Goal: Information Seeking & Learning: Learn about a topic

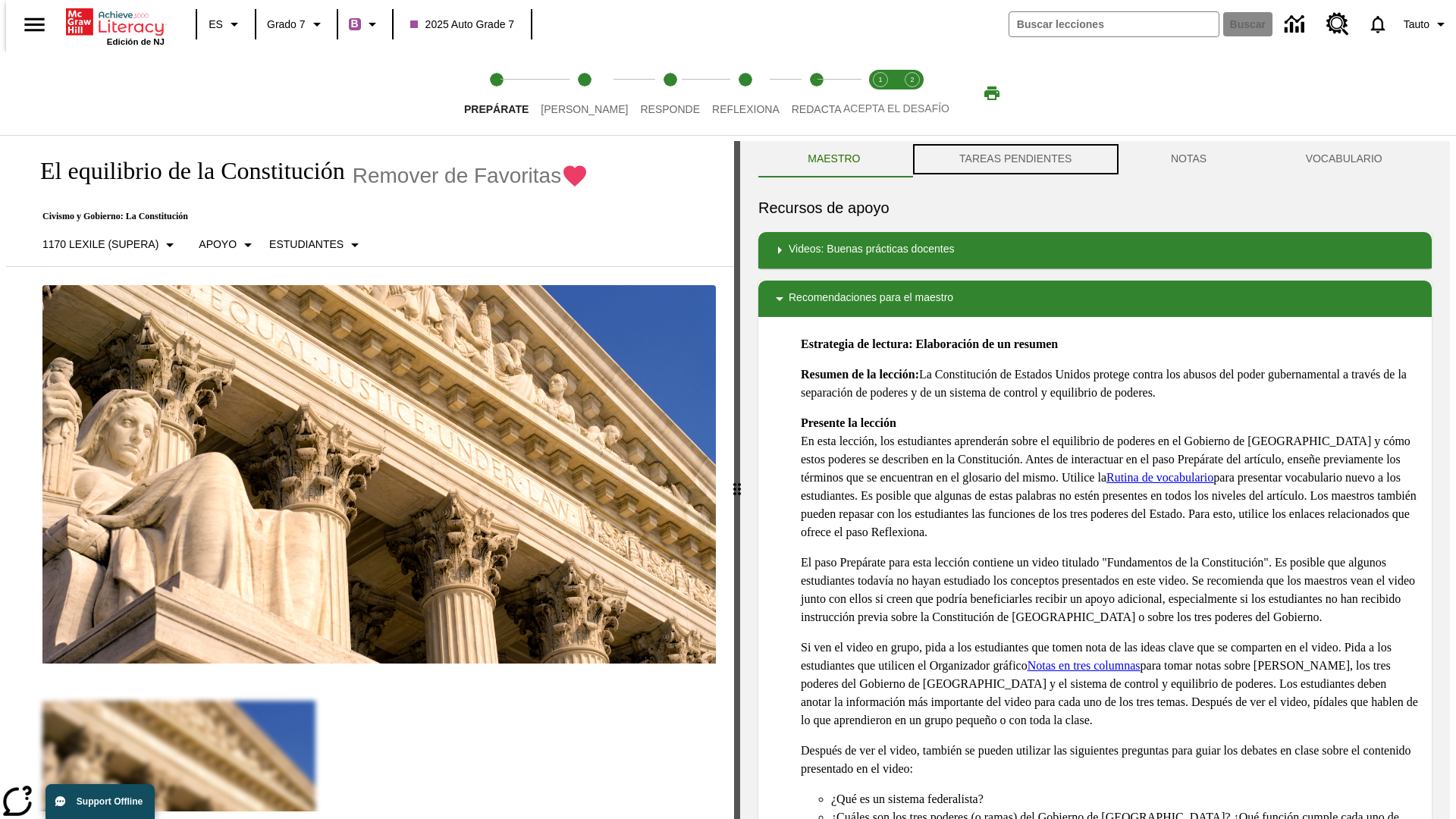
click at [1014, 160] on button "TAREAS PENDIENTES" at bounding box center [1015, 159] width 211 height 36
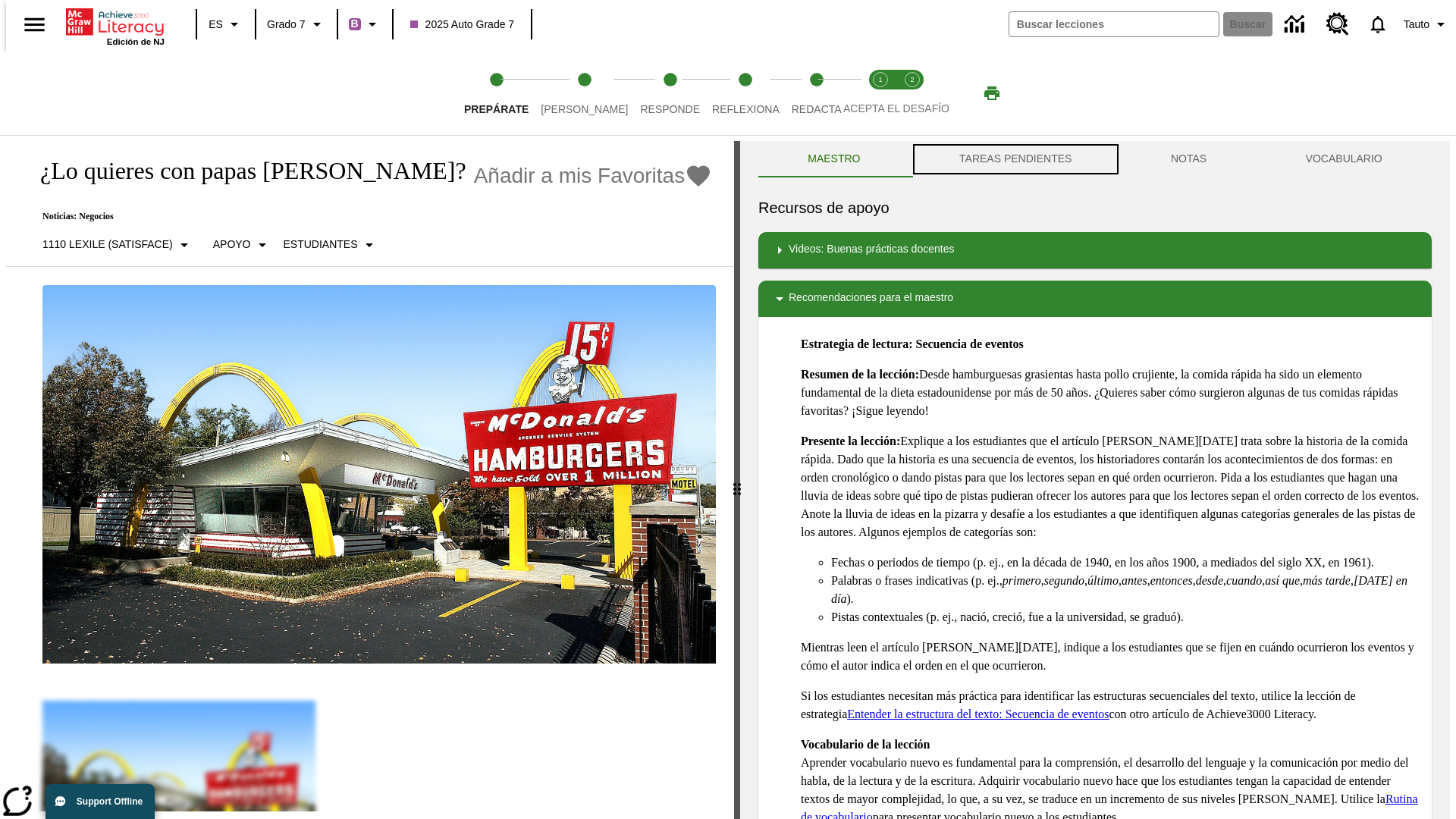
click at [1014, 160] on button "TAREAS PENDIENTES" at bounding box center [1015, 159] width 211 height 36
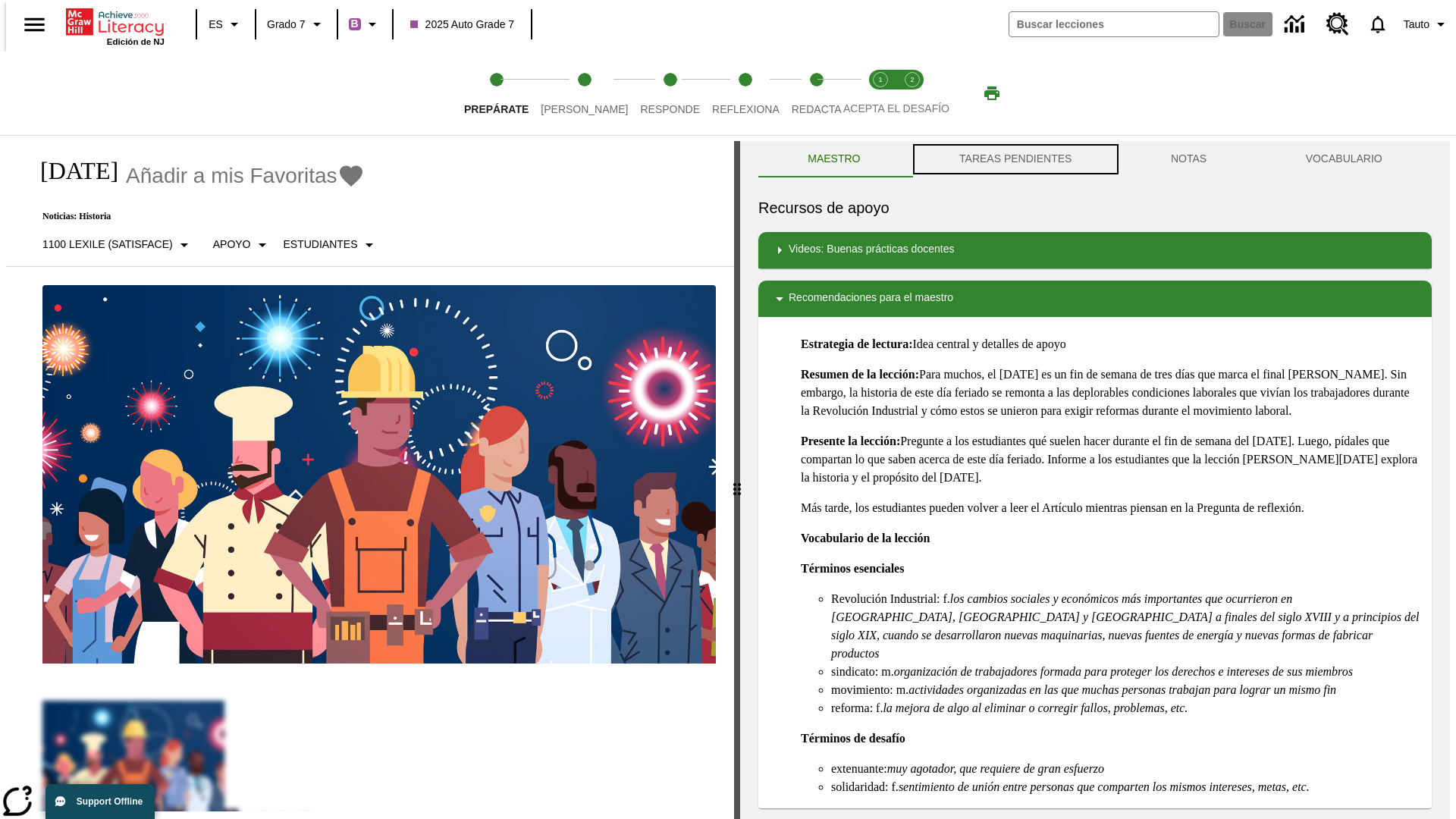
click at [1014, 160] on button "TAREAS PENDIENTES" at bounding box center [1015, 159] width 211 height 36
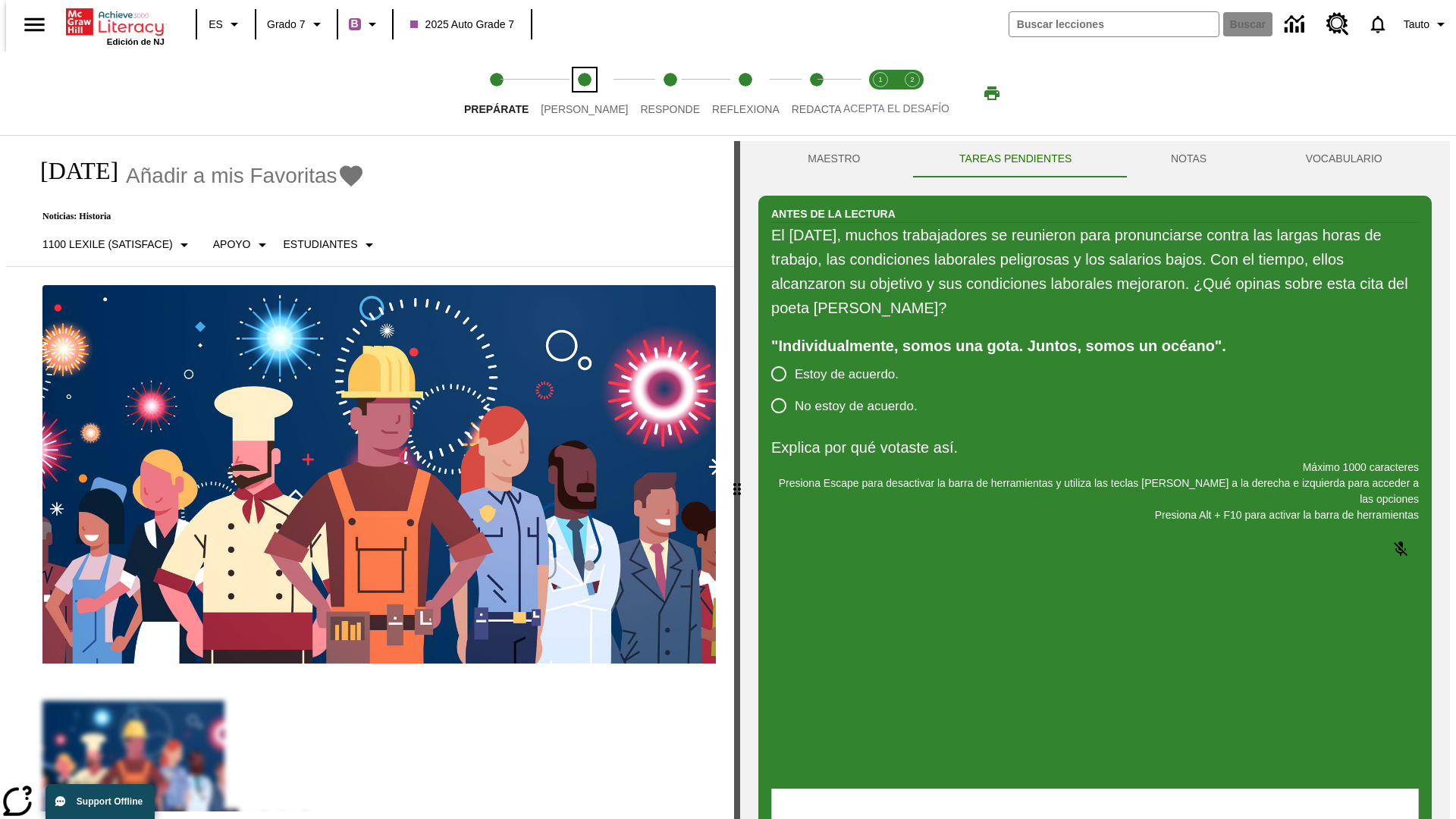
click at [572, 93] on span "[PERSON_NAME]" at bounding box center [584, 103] width 87 height 27
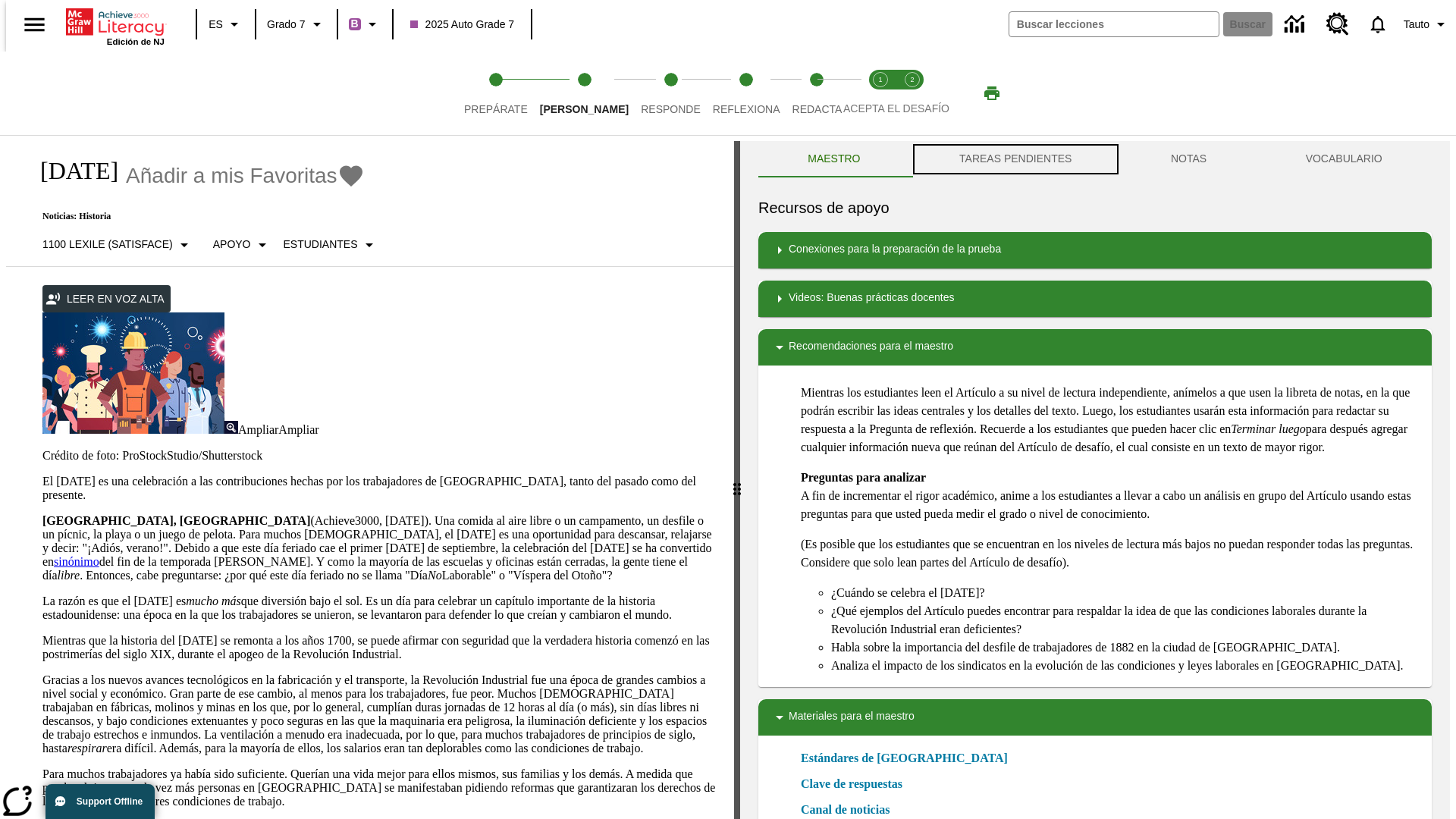
scroll to position [1, 0]
click at [1014, 160] on button "TAREAS PENDIENTES" at bounding box center [1015, 159] width 211 height 36
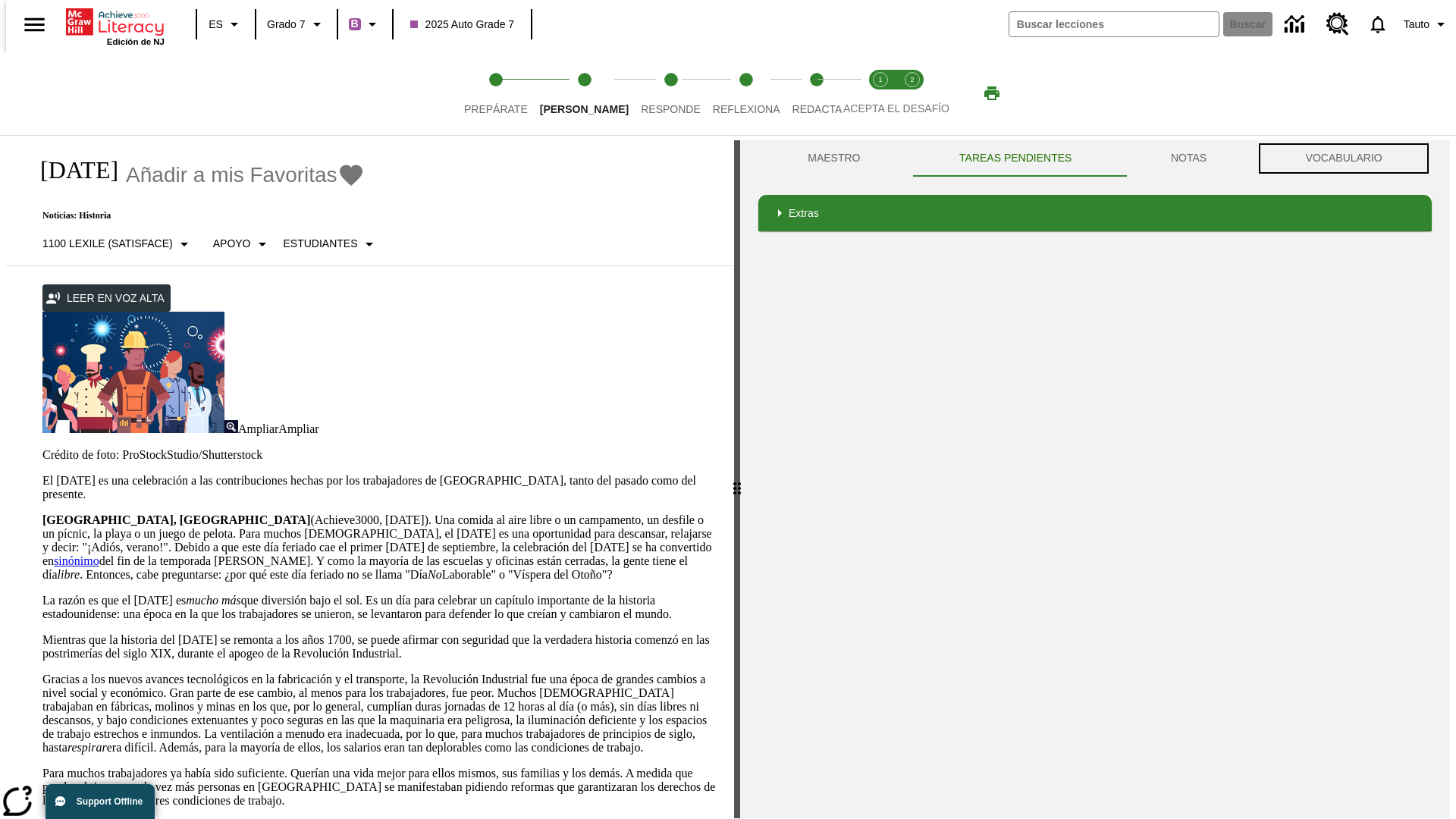
click at [1348, 159] on button "VOCABULARIO" at bounding box center [1344, 159] width 176 height 36
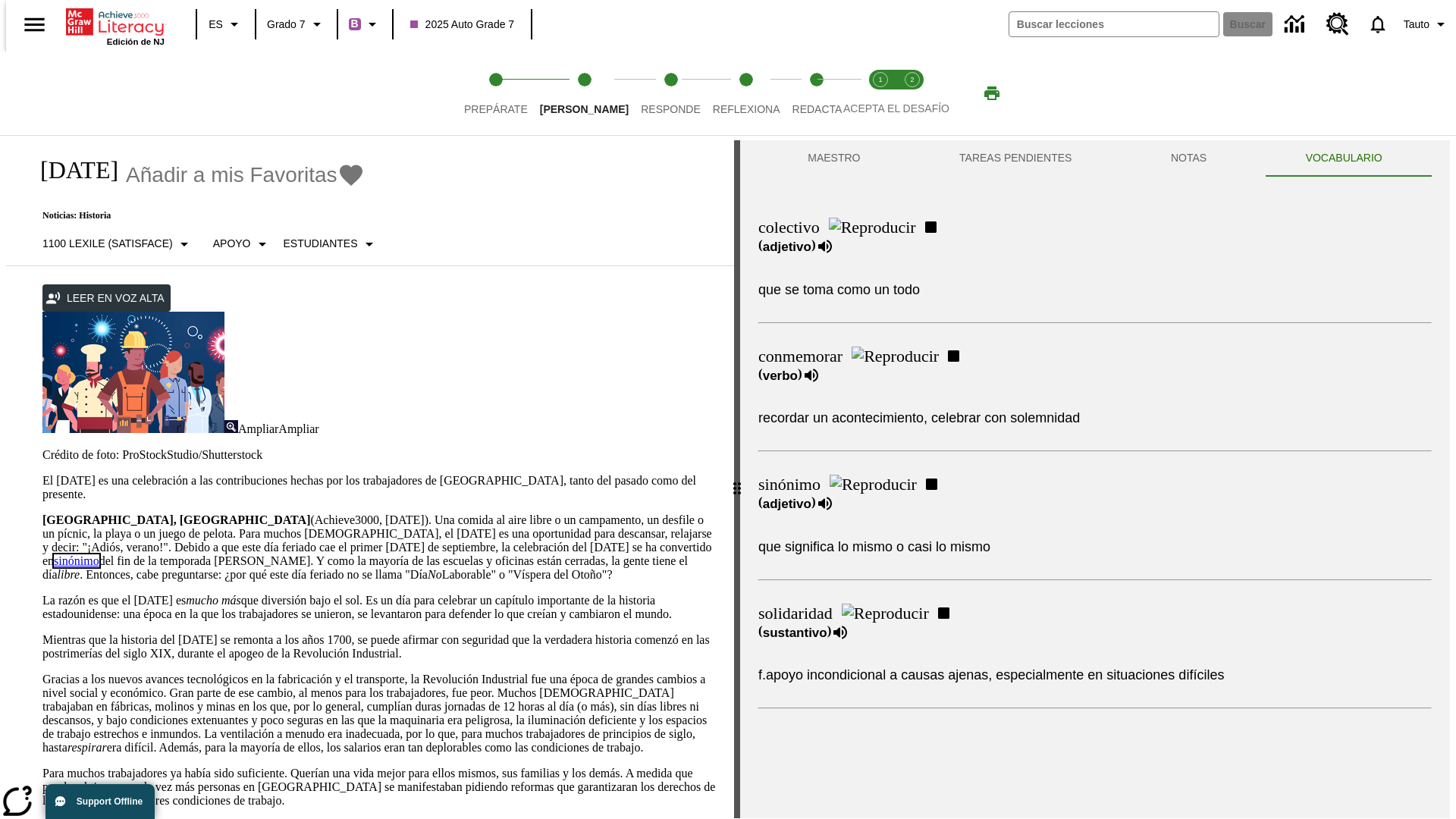
click at [100, 554] on link "sinónimo" at bounding box center [76, 561] width 45 height 13
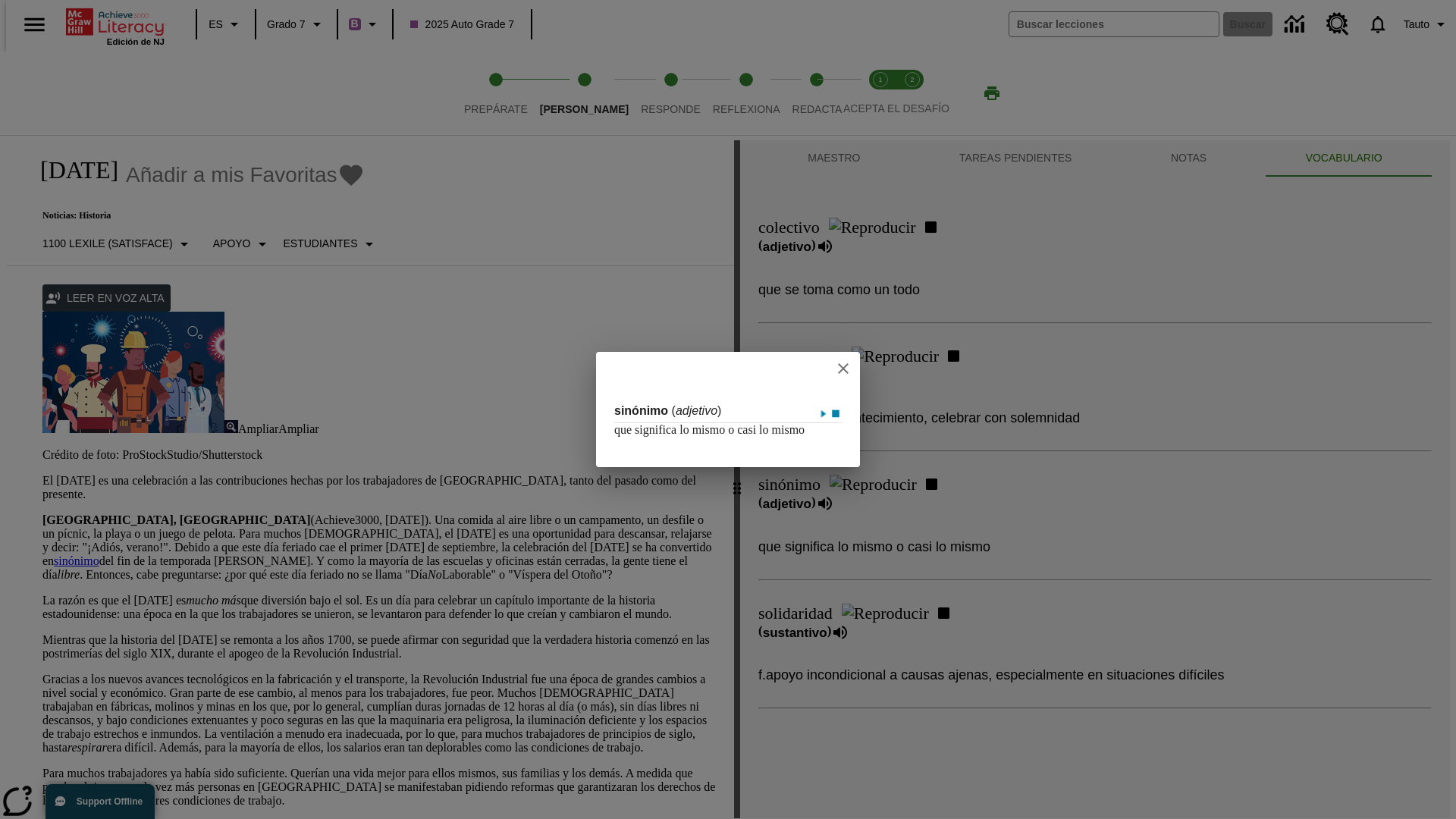
click at [844, 363] on icon "close" at bounding box center [843, 368] width 11 height 11
click at [647, 93] on span "Responde" at bounding box center [670, 103] width 60 height 27
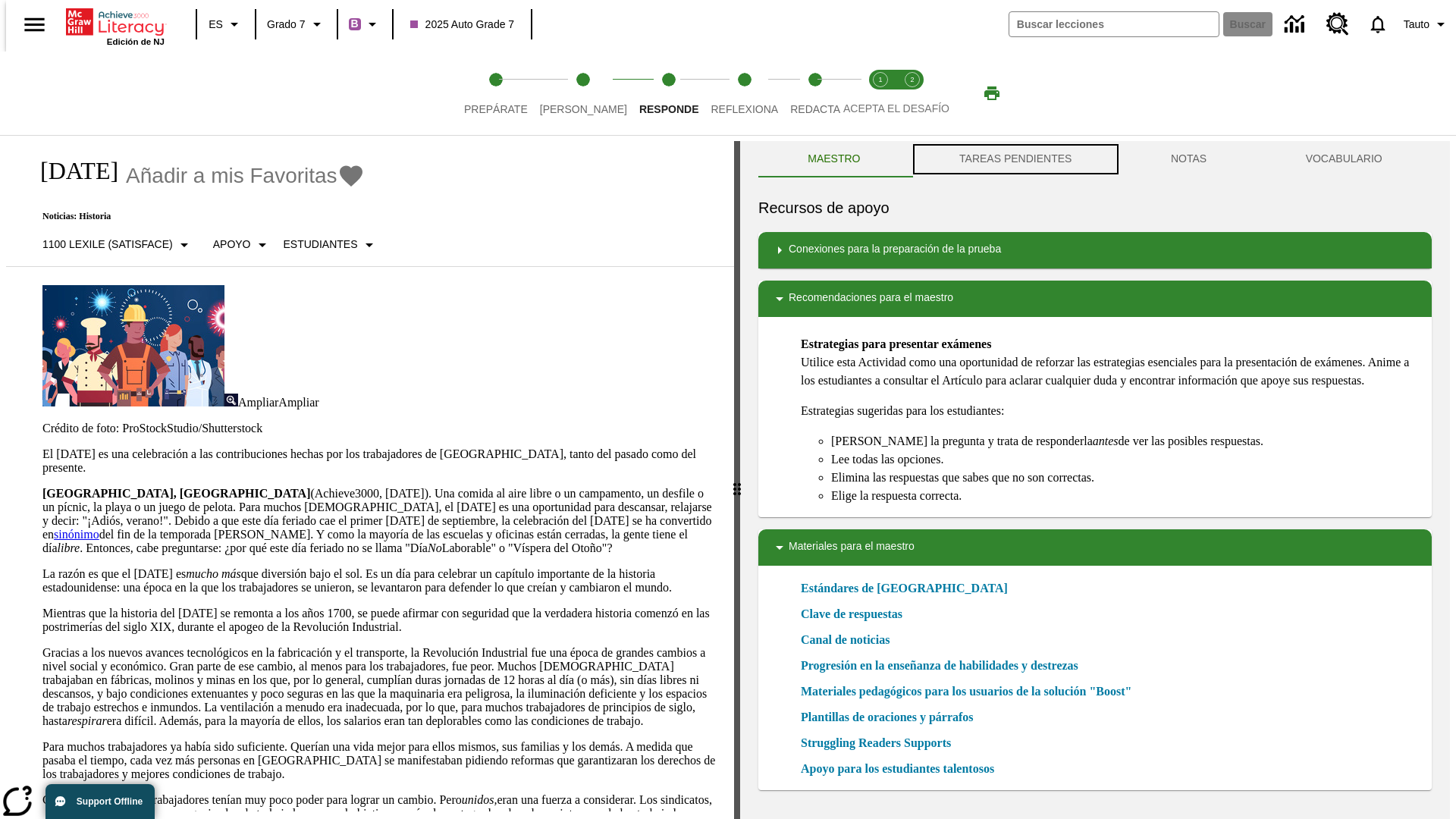
scroll to position [1, 0]
click at [1014, 160] on button "TAREAS PENDIENTES" at bounding box center [1015, 159] width 211 height 36
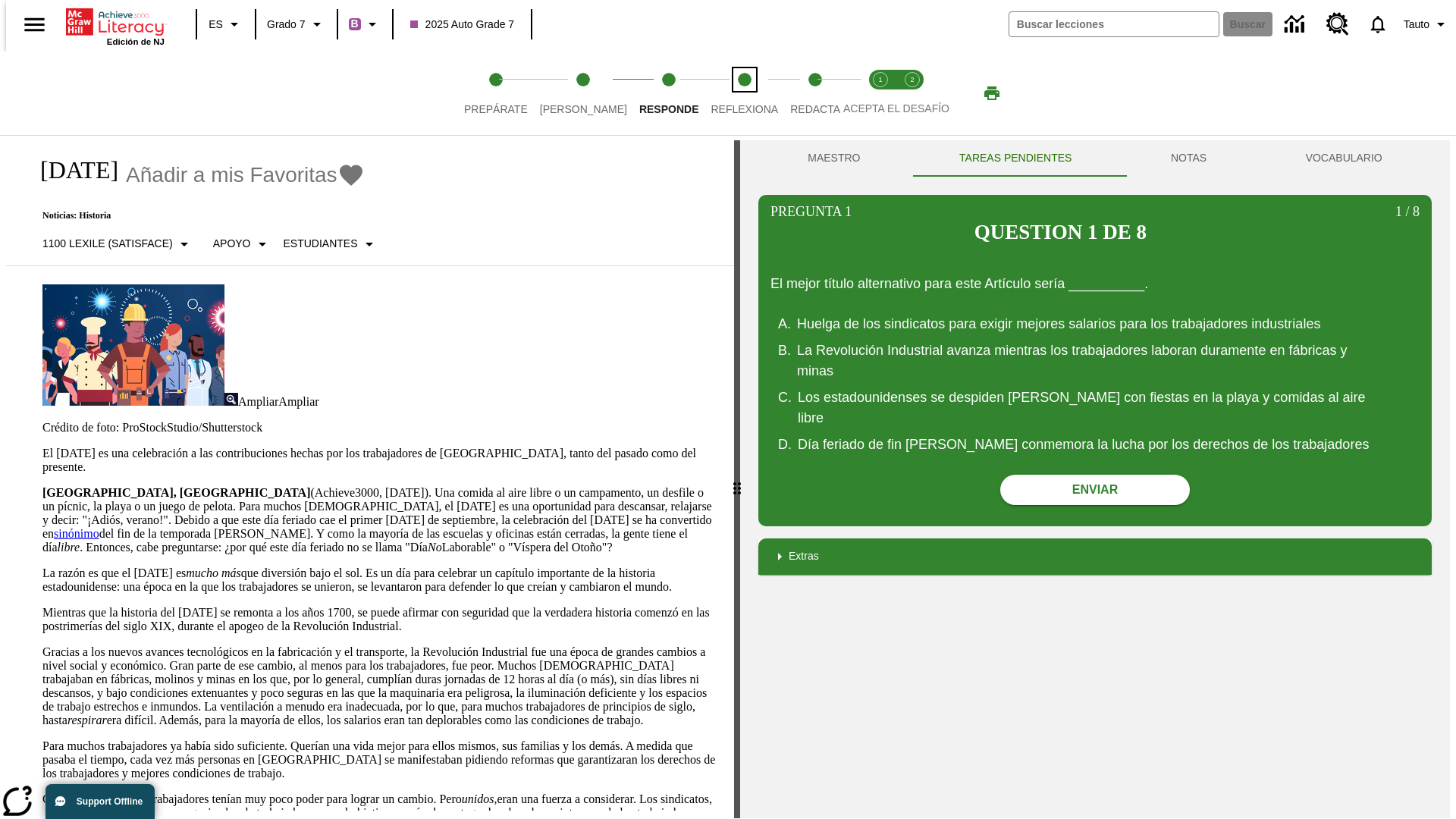
click at [724, 93] on span "Reflexiona" at bounding box center [744, 103] width 67 height 27
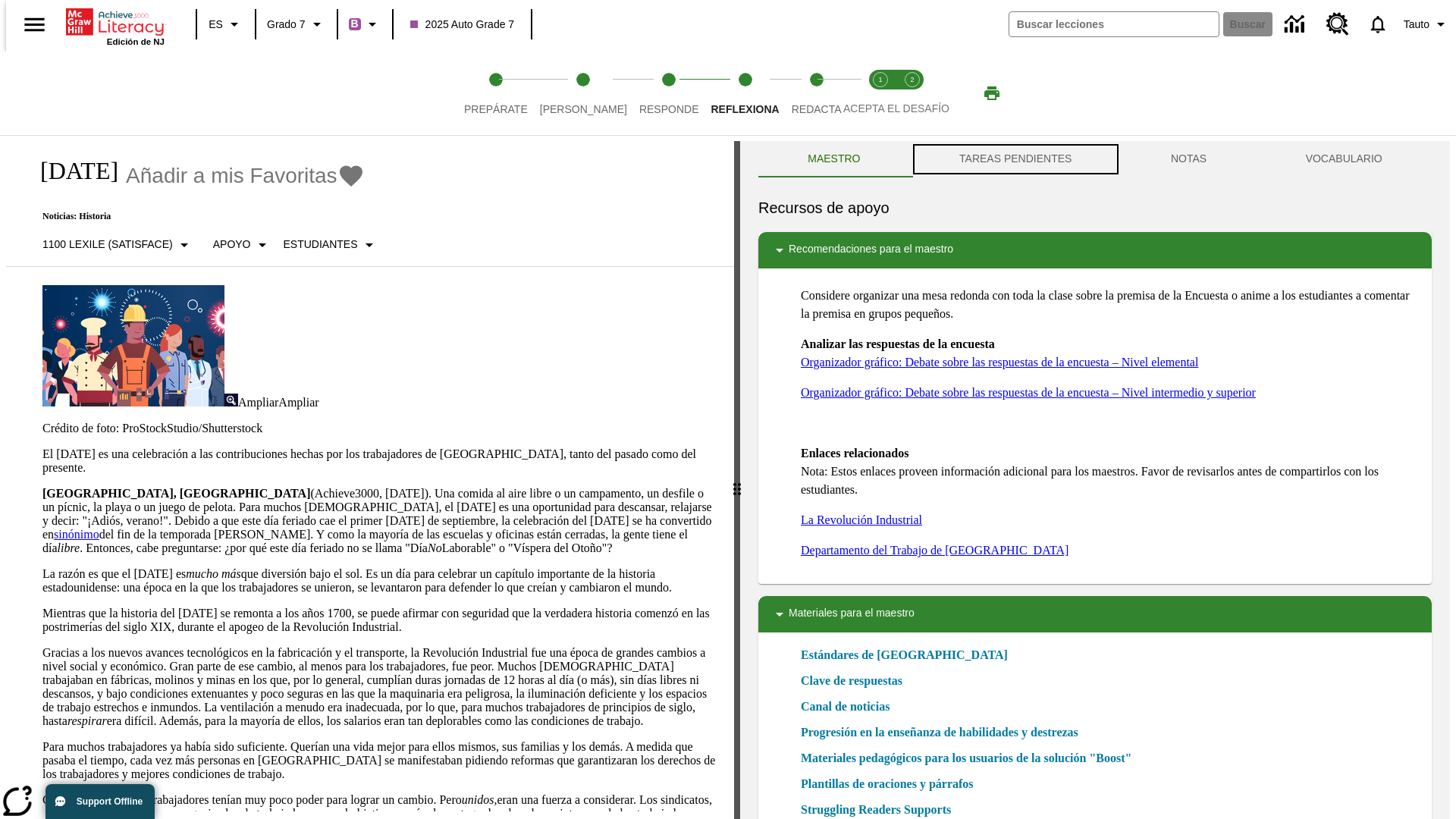
scroll to position [1, 0]
click at [1014, 160] on button "TAREAS PENDIENTES" at bounding box center [1015, 159] width 211 height 36
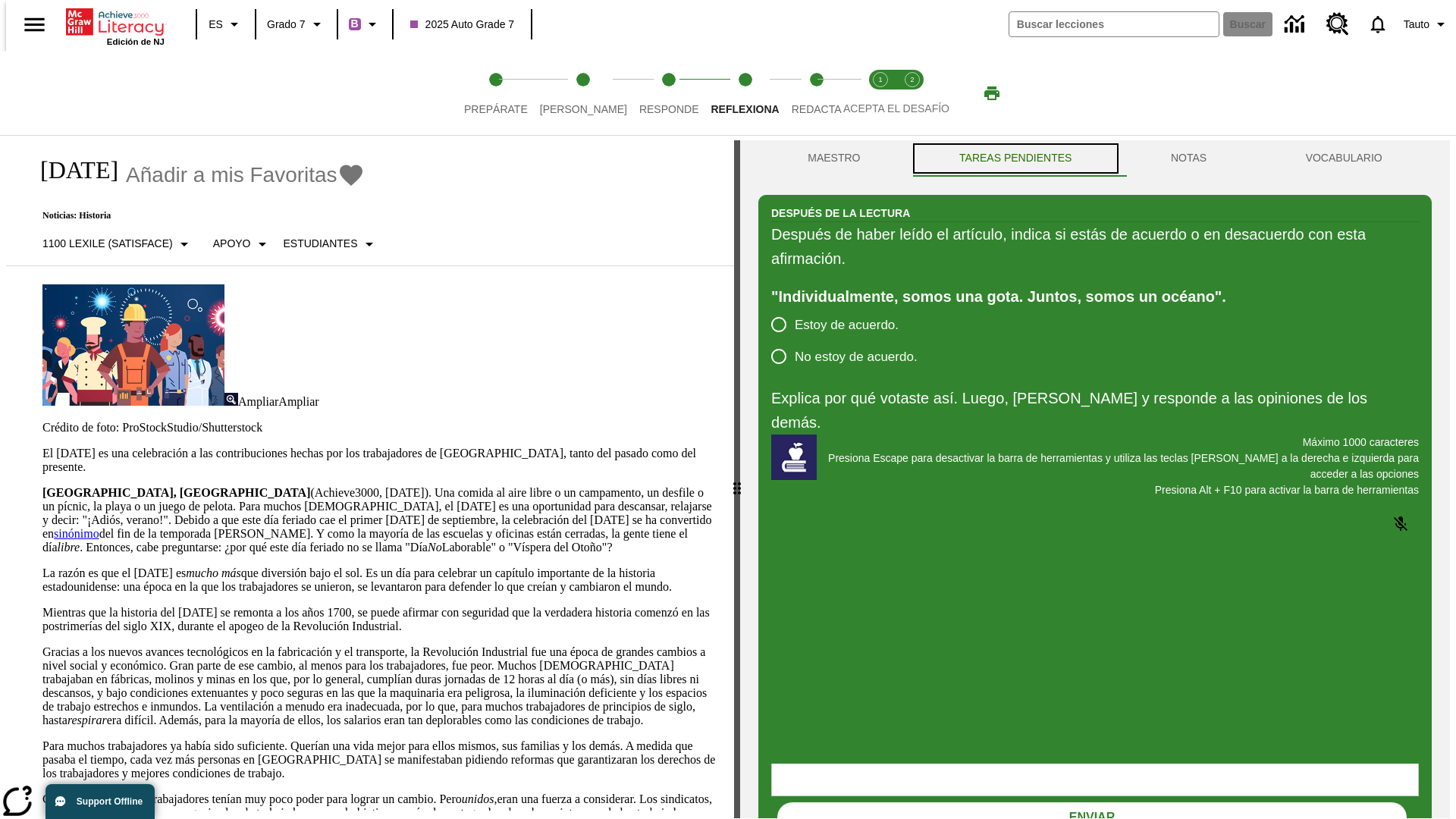
scroll to position [0, 0]
click at [800, 93] on span "Redacta" at bounding box center [816, 103] width 50 height 27
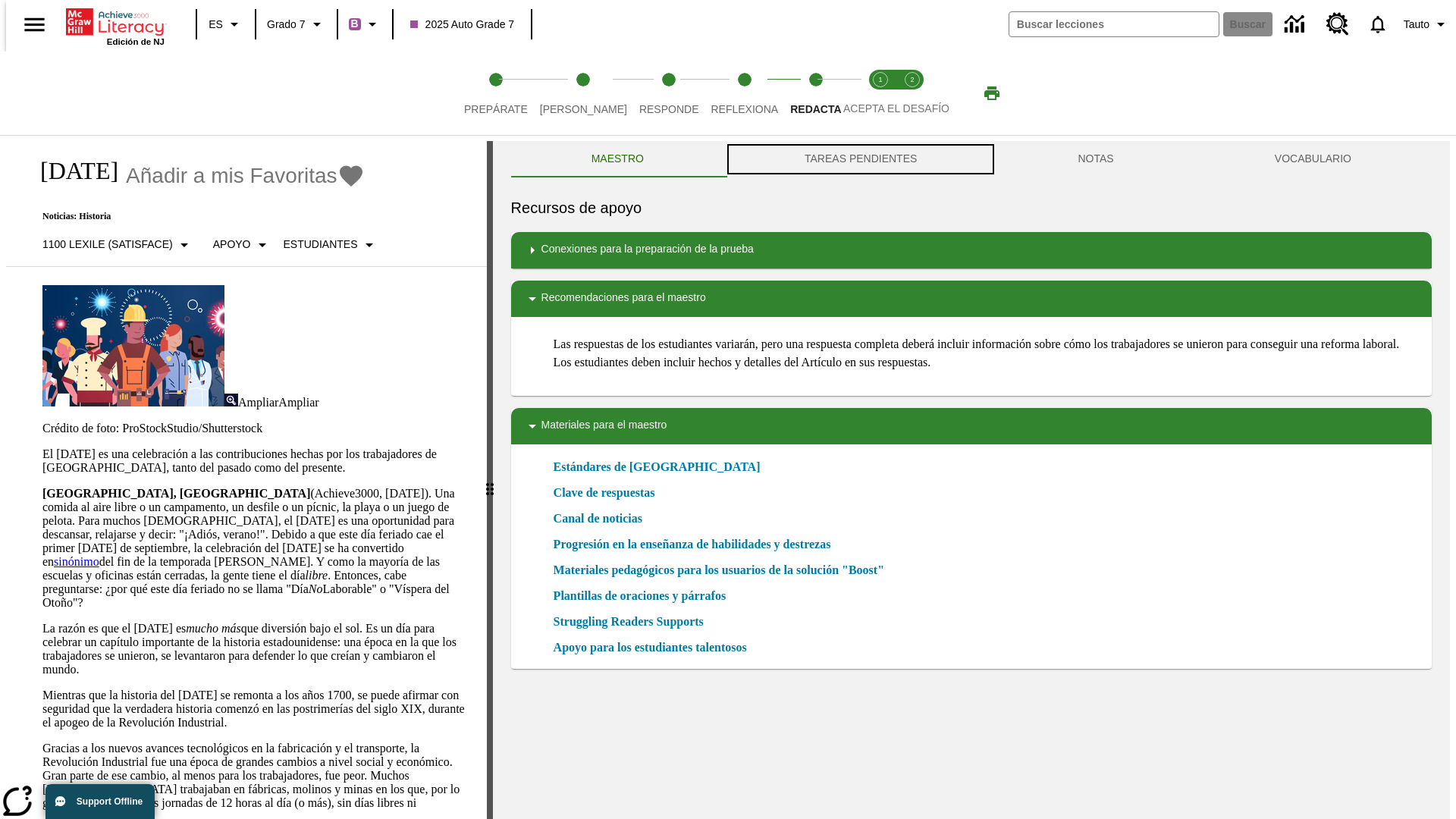
scroll to position [1, 0]
click at [860, 160] on button "TAREAS PENDIENTES" at bounding box center [860, 159] width 273 height 36
